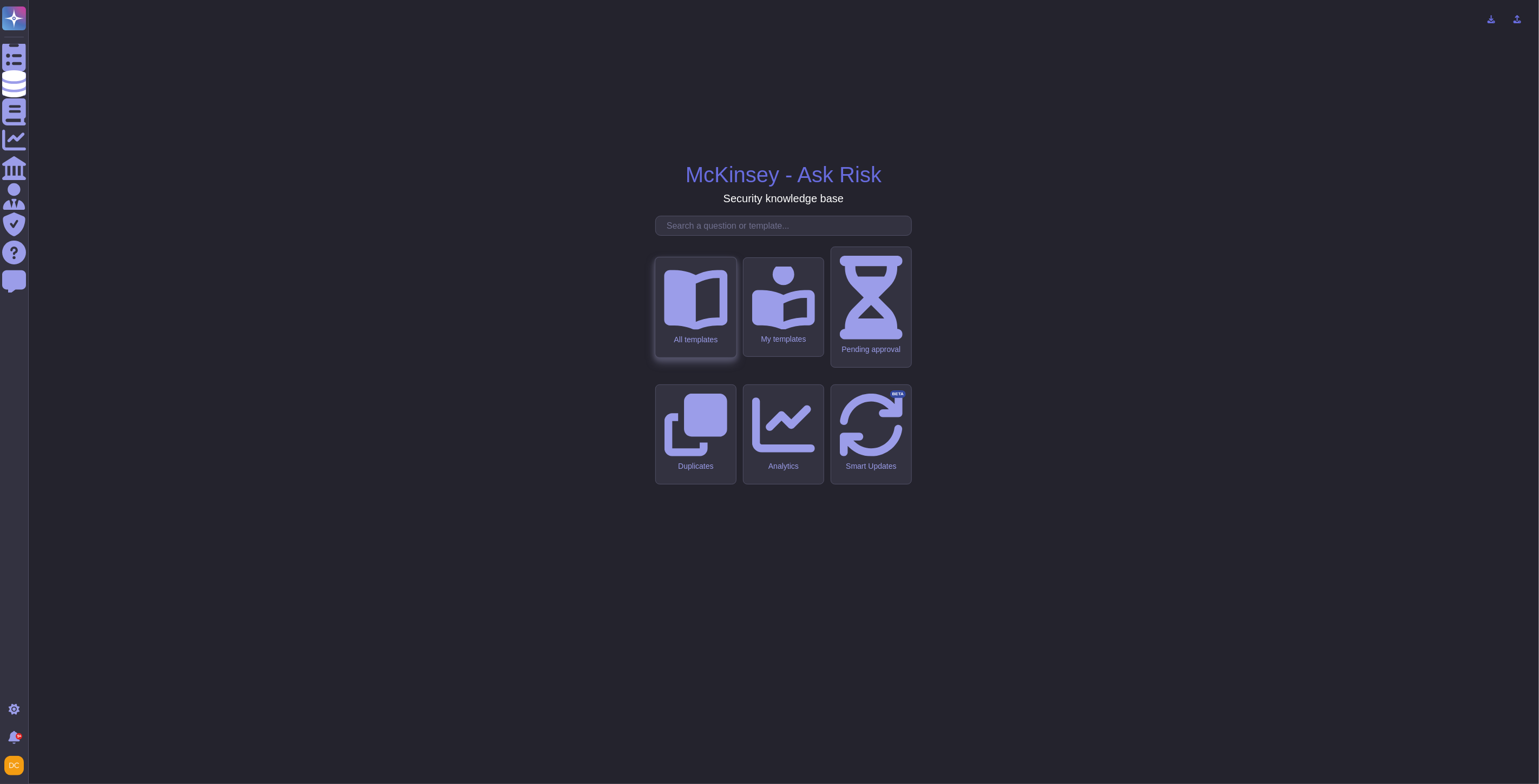
click at [704, 330] on icon at bounding box center [695, 298] width 64 height 64
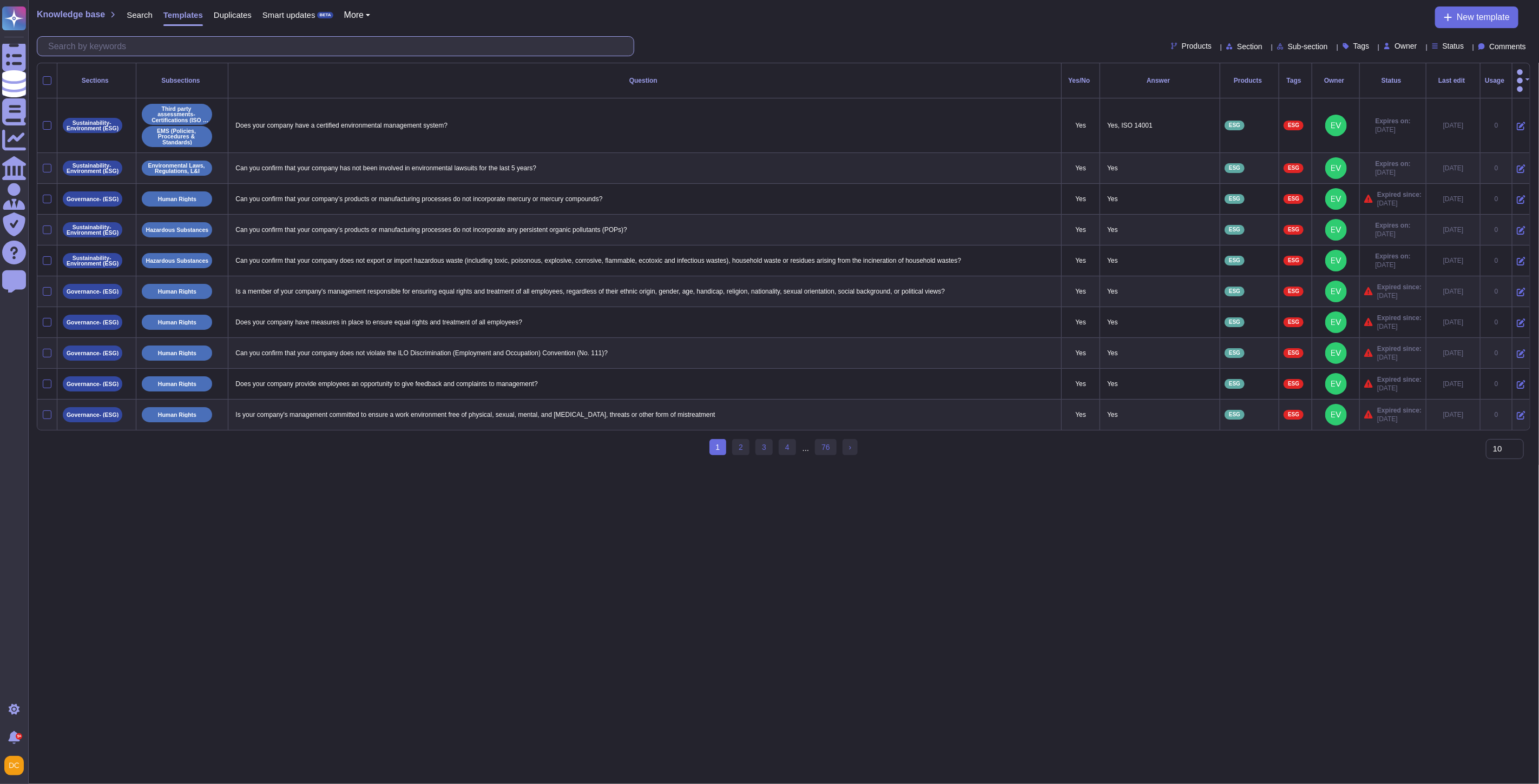
click at [134, 49] on input "text" at bounding box center [338, 47] width 590 height 19
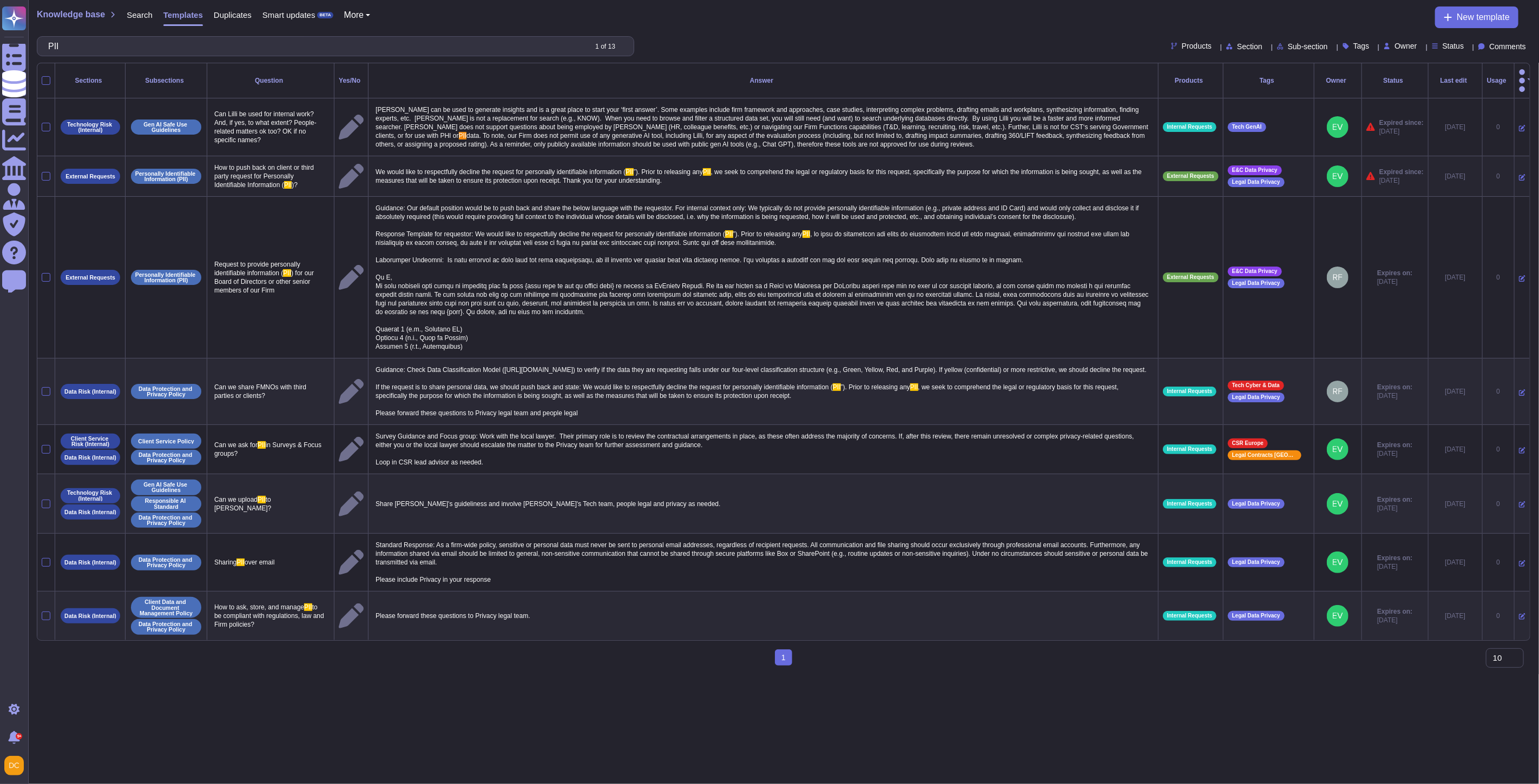
type input "PII"
click at [463, 168] on span ", we seek to comprehend the legal or regulatory basis for this request, specifi…" at bounding box center [759, 176] width 767 height 16
type textarea "We would like to respectfully decline the request for personally identifiable i…"
click at [463, 165] on textarea "We would like to respectfully decline the request for personally identifiable i…" at bounding box center [761, 176] width 777 height 23
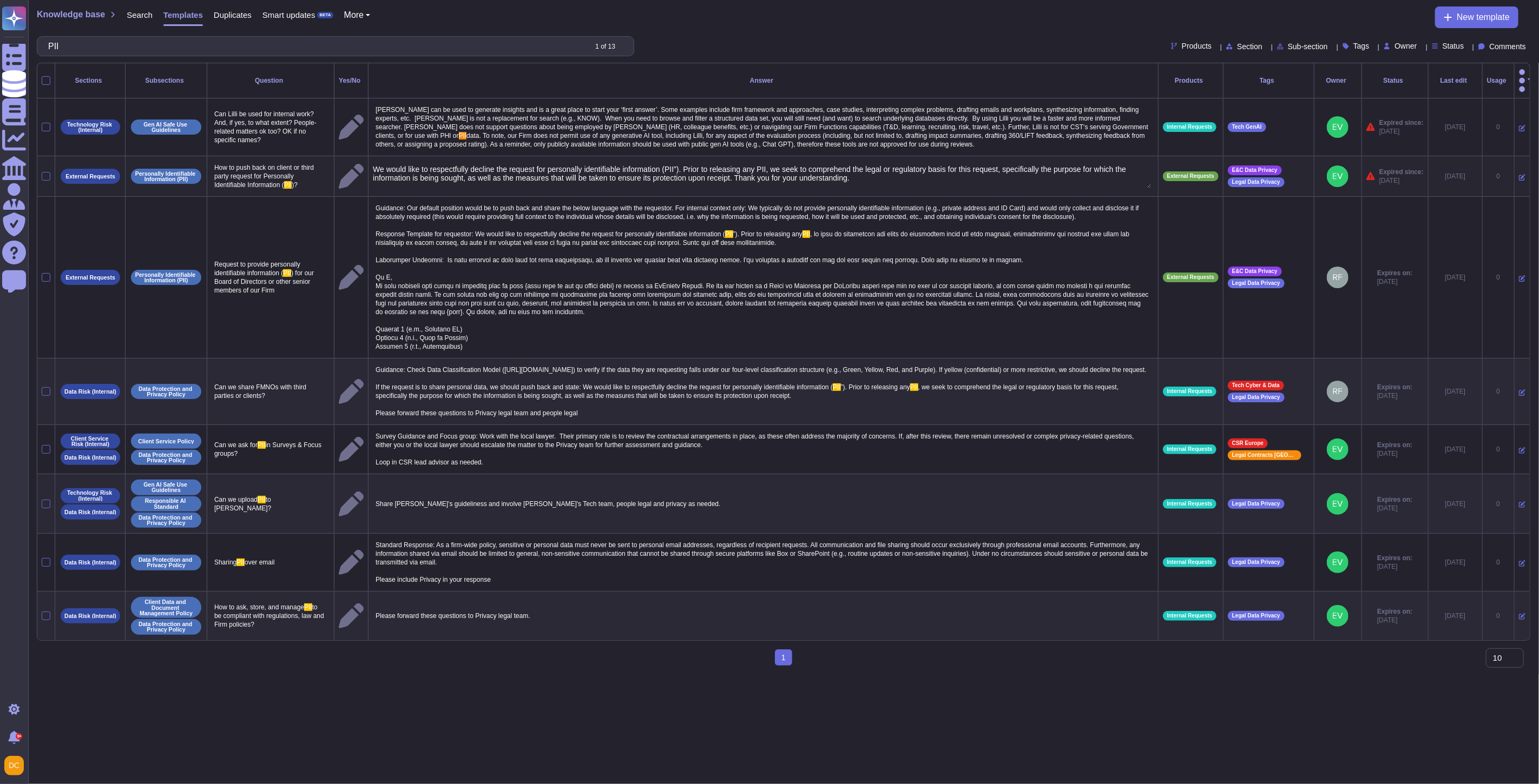
click at [463, 165] on textarea "We would like to respectfully decline the request for personally identifiable i…" at bounding box center [761, 176] width 777 height 23
